Goal: Check status

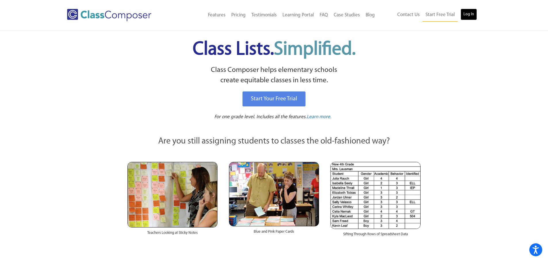
click at [467, 17] on link "Log In" at bounding box center [469, 15] width 16 height 12
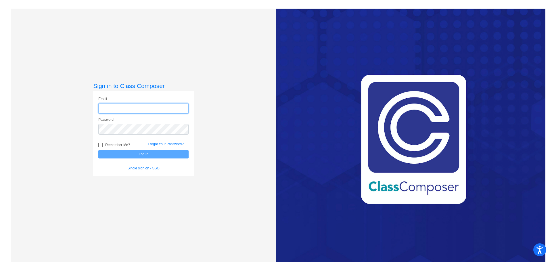
type input "[EMAIL_ADDRESS][DOMAIN_NAME]"
click at [134, 154] on button "Log In" at bounding box center [143, 154] width 90 height 8
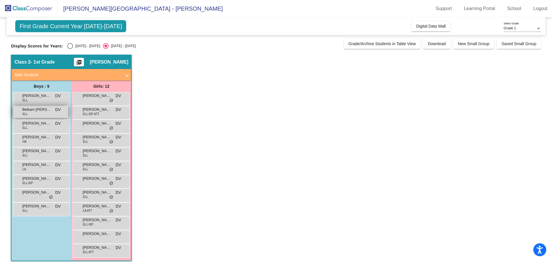
click at [52, 114] on div "Belkam Barillas Sepulveda ELL DV lock do_not_disturb_alt" at bounding box center [40, 112] width 55 height 12
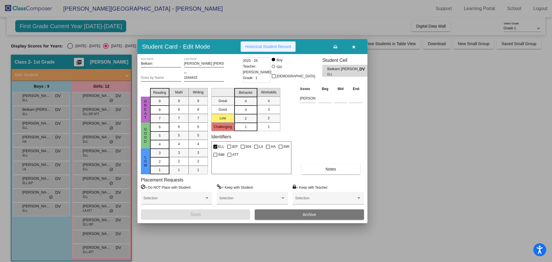
click at [287, 47] on span "Historical Student Record" at bounding box center [268, 46] width 46 height 5
click at [254, 62] on span "2025 - 26" at bounding box center [250, 61] width 15 height 6
click at [255, 61] on span "2025 - 26" at bounding box center [250, 61] width 15 height 6
